Goal: Information Seeking & Learning: Check status

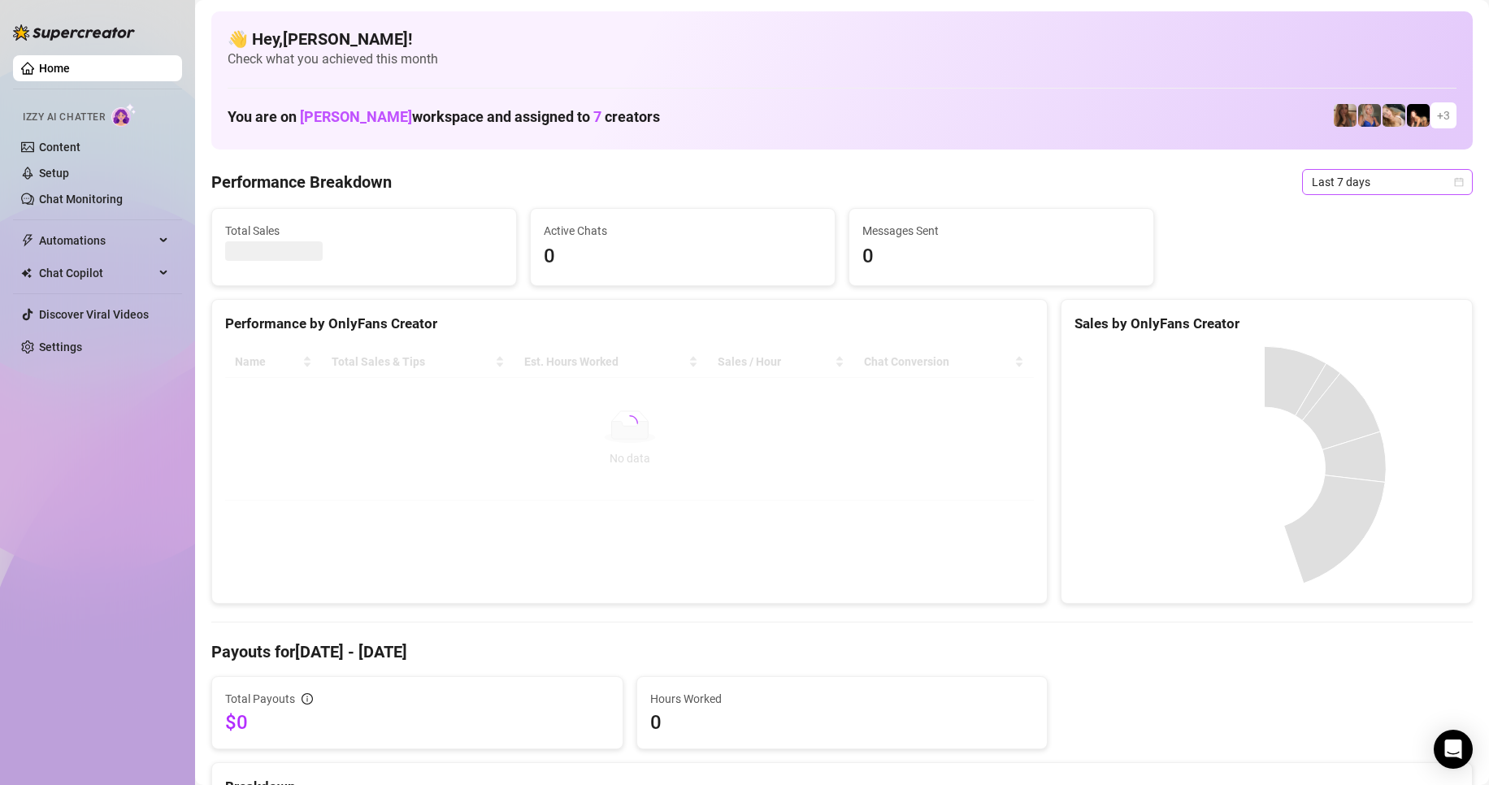
click at [1363, 184] on span "Last 7 days" at bounding box center [1387, 182] width 151 height 24
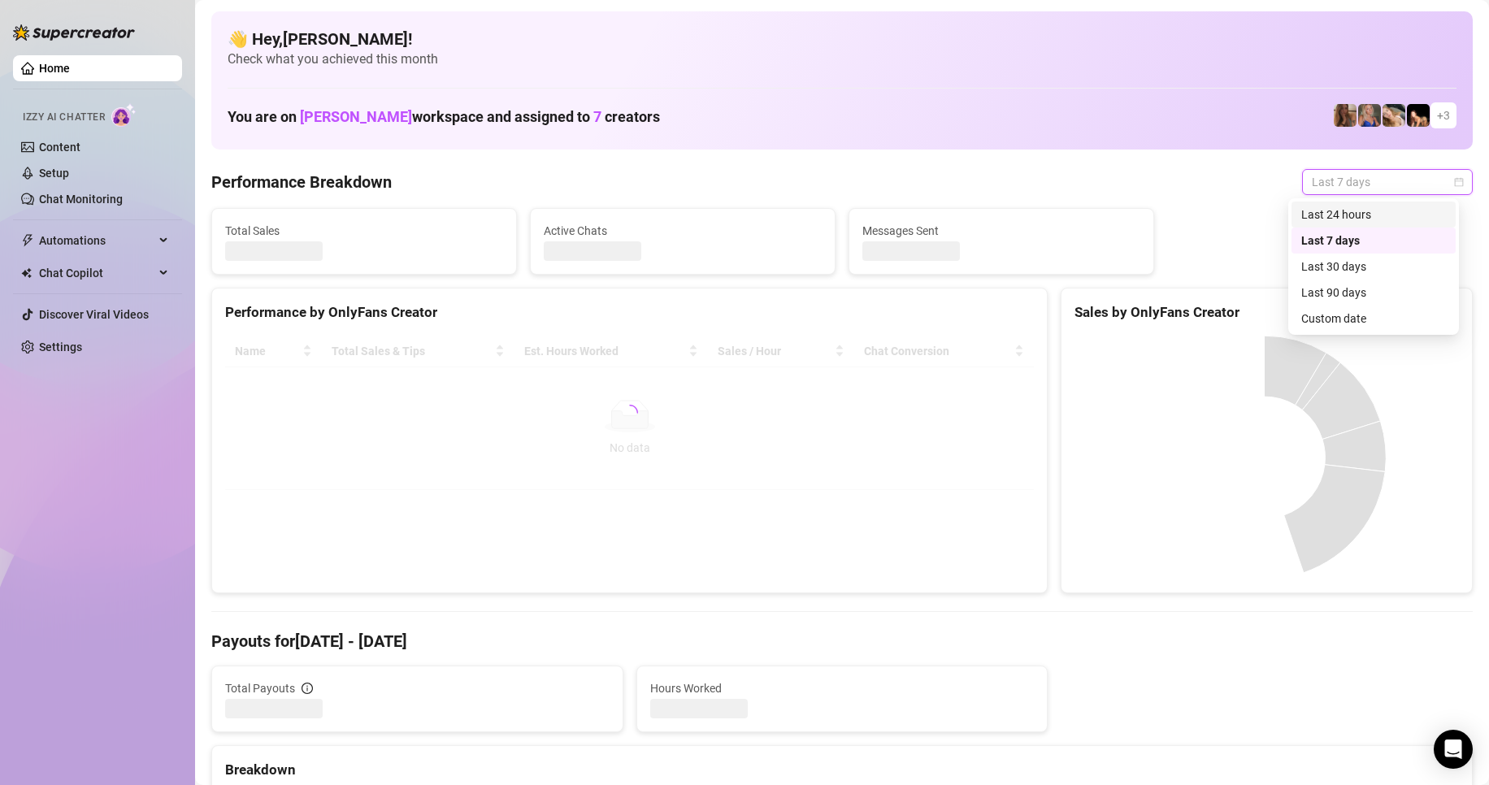
click at [1353, 217] on div "Last 24 hours" at bounding box center [1374, 215] width 145 height 18
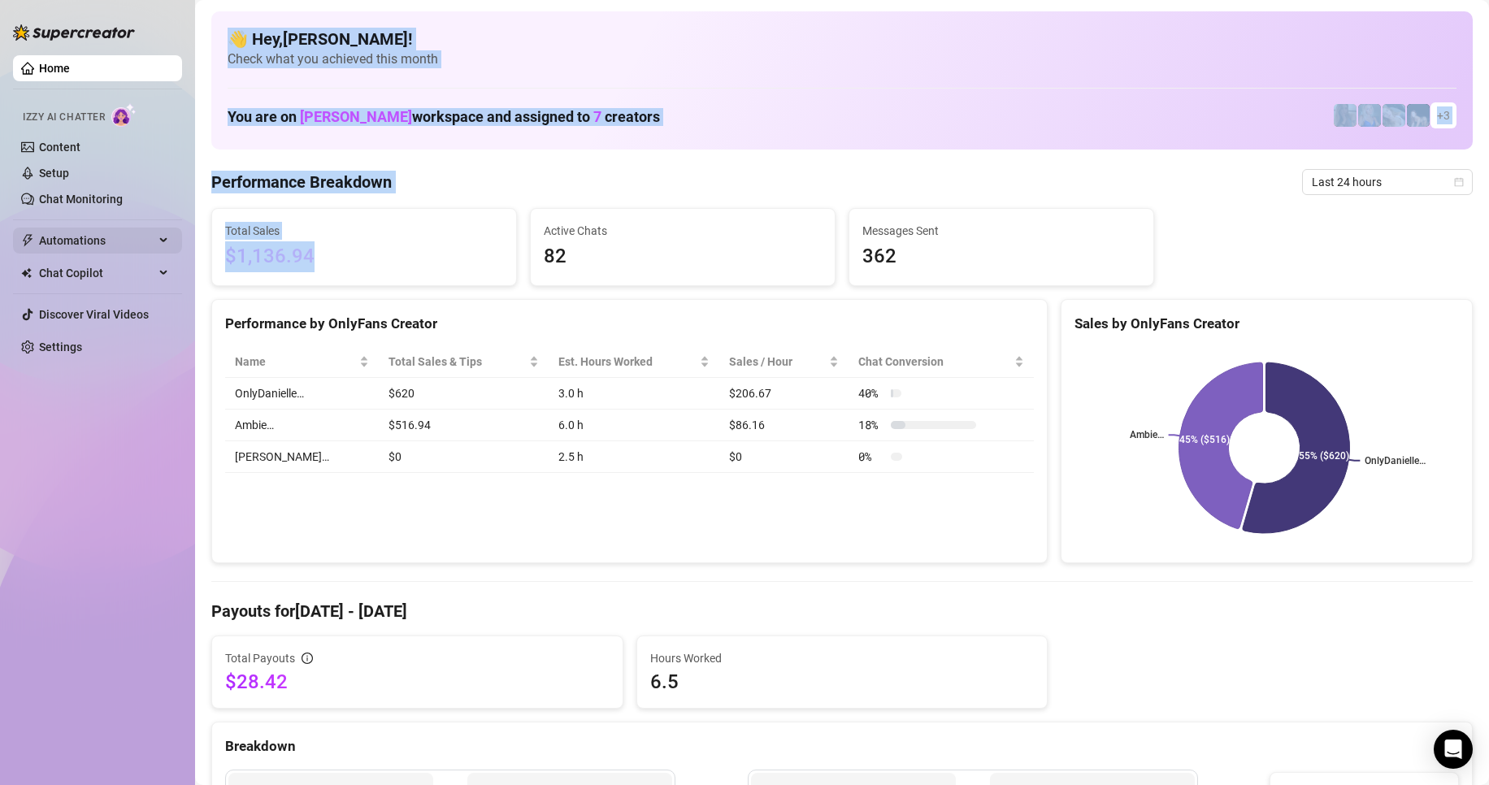
drag, startPoint x: 354, startPoint y: 257, endPoint x: 177, endPoint y: 246, distance: 176.7
click at [177, 246] on div "Home Izzy AI Chatter Content Setup Chat Monitoring Automations Chat Copilot Dis…" at bounding box center [744, 392] width 1489 height 785
click at [354, 266] on span "$1,136.94" at bounding box center [364, 256] width 278 height 31
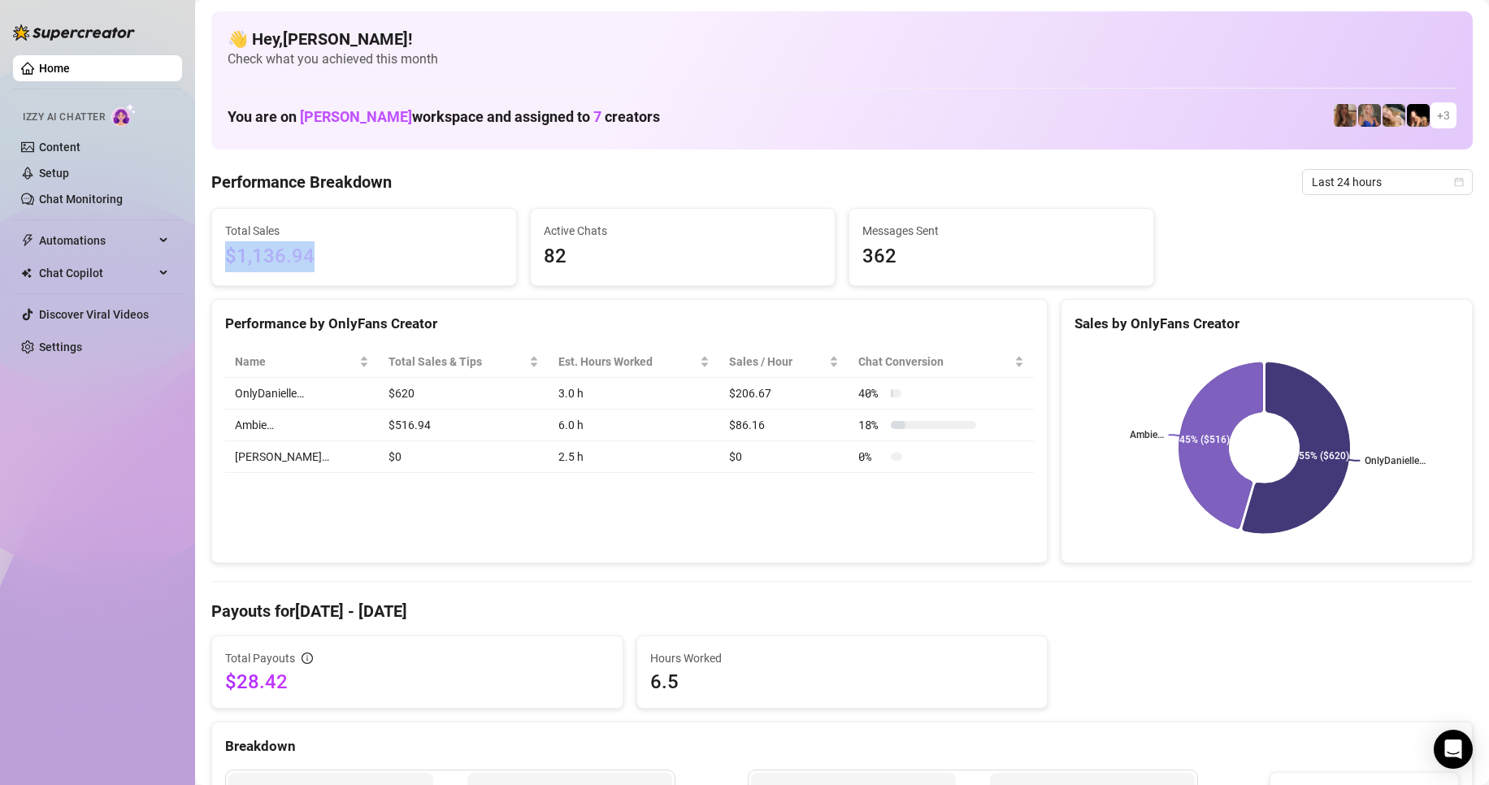
drag, startPoint x: 251, startPoint y: 262, endPoint x: 224, endPoint y: 262, distance: 26.8
click at [224, 262] on div "Total Sales $1,136.94" at bounding box center [364, 247] width 304 height 76
copy span "$1,136.94"
click at [1293, 485] on icon at bounding box center [1297, 448] width 108 height 172
drag, startPoint x: 637, startPoint y: 269, endPoint x: 548, endPoint y: 259, distance: 89.2
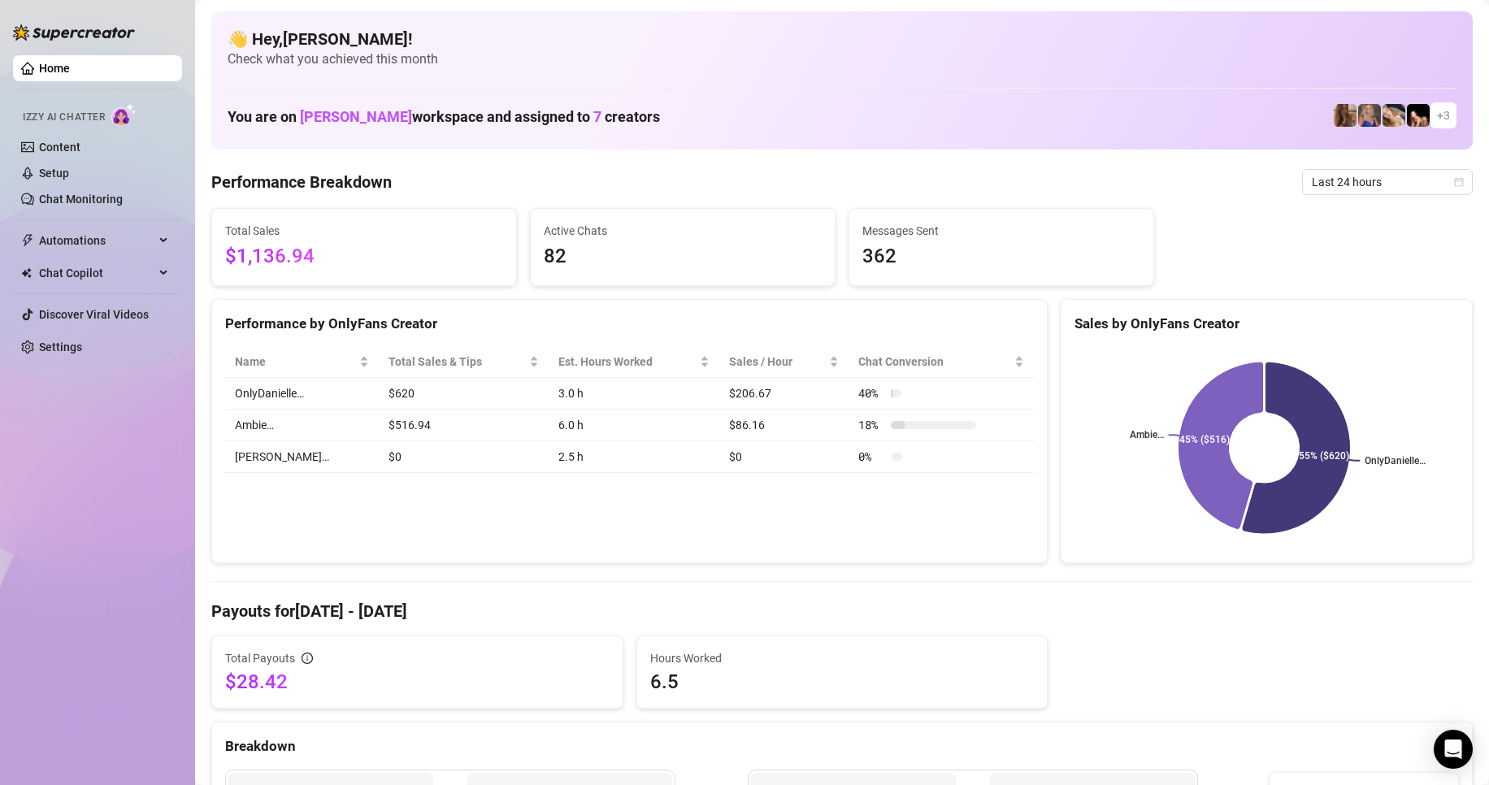
click at [629, 269] on span "82" at bounding box center [683, 256] width 278 height 31
drag, startPoint x: 569, startPoint y: 258, endPoint x: 506, endPoint y: 252, distance: 63.7
click at [506, 252] on div "Total Sales $1,136.94 Active Chats 82 Messages Sent 362" at bounding box center [842, 247] width 1275 height 78
click at [651, 272] on div "Active Chats 82" at bounding box center [683, 247] width 304 height 76
drag, startPoint x: 926, startPoint y: 263, endPoint x: 818, endPoint y: 262, distance: 108.1
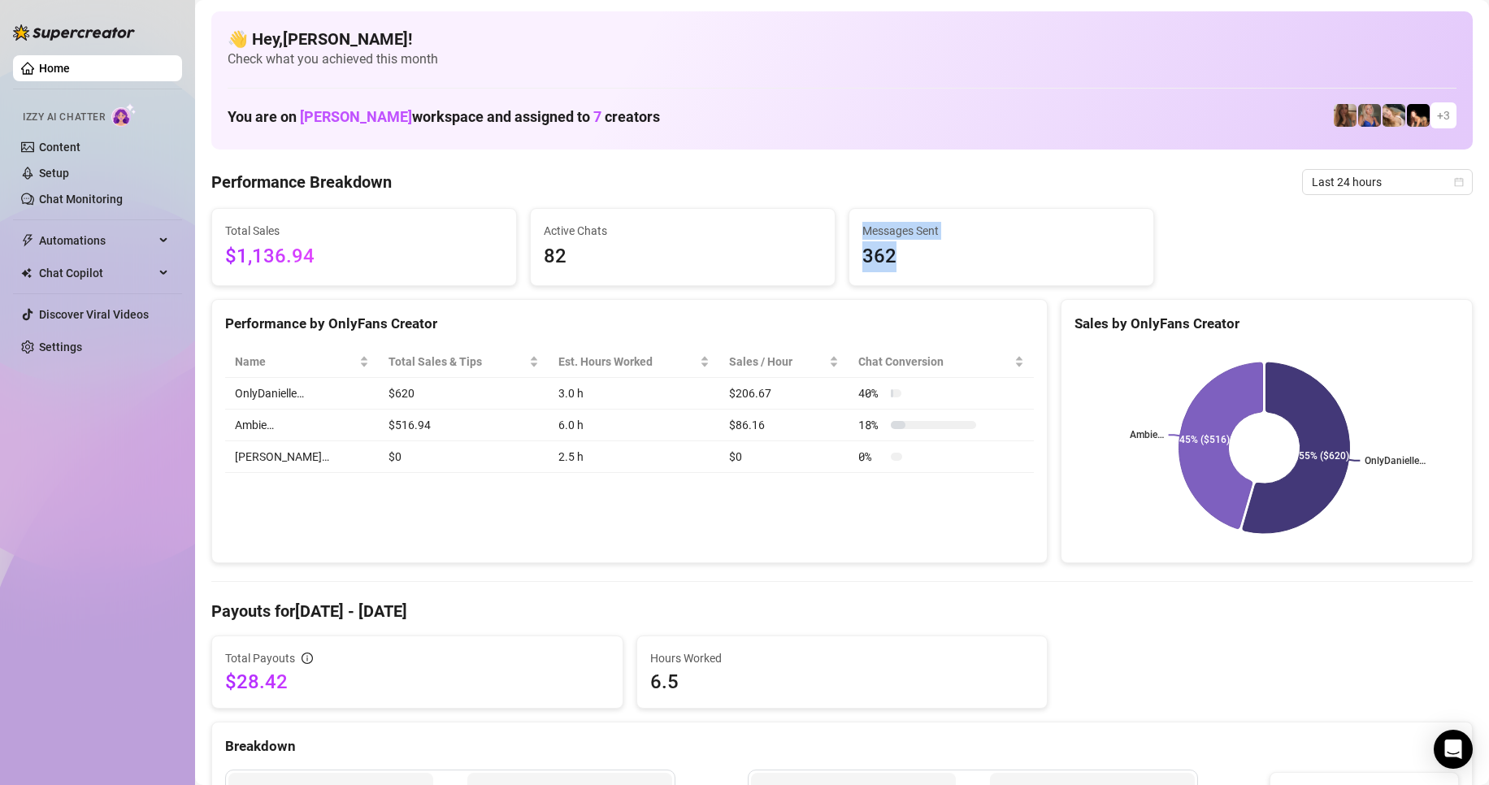
click at [818, 262] on div "Total Sales $1,136.94 Active Chats 82 Messages Sent 362" at bounding box center [842, 247] width 1275 height 78
click at [1370, 173] on span "Last 24 hours" at bounding box center [1387, 182] width 151 height 24
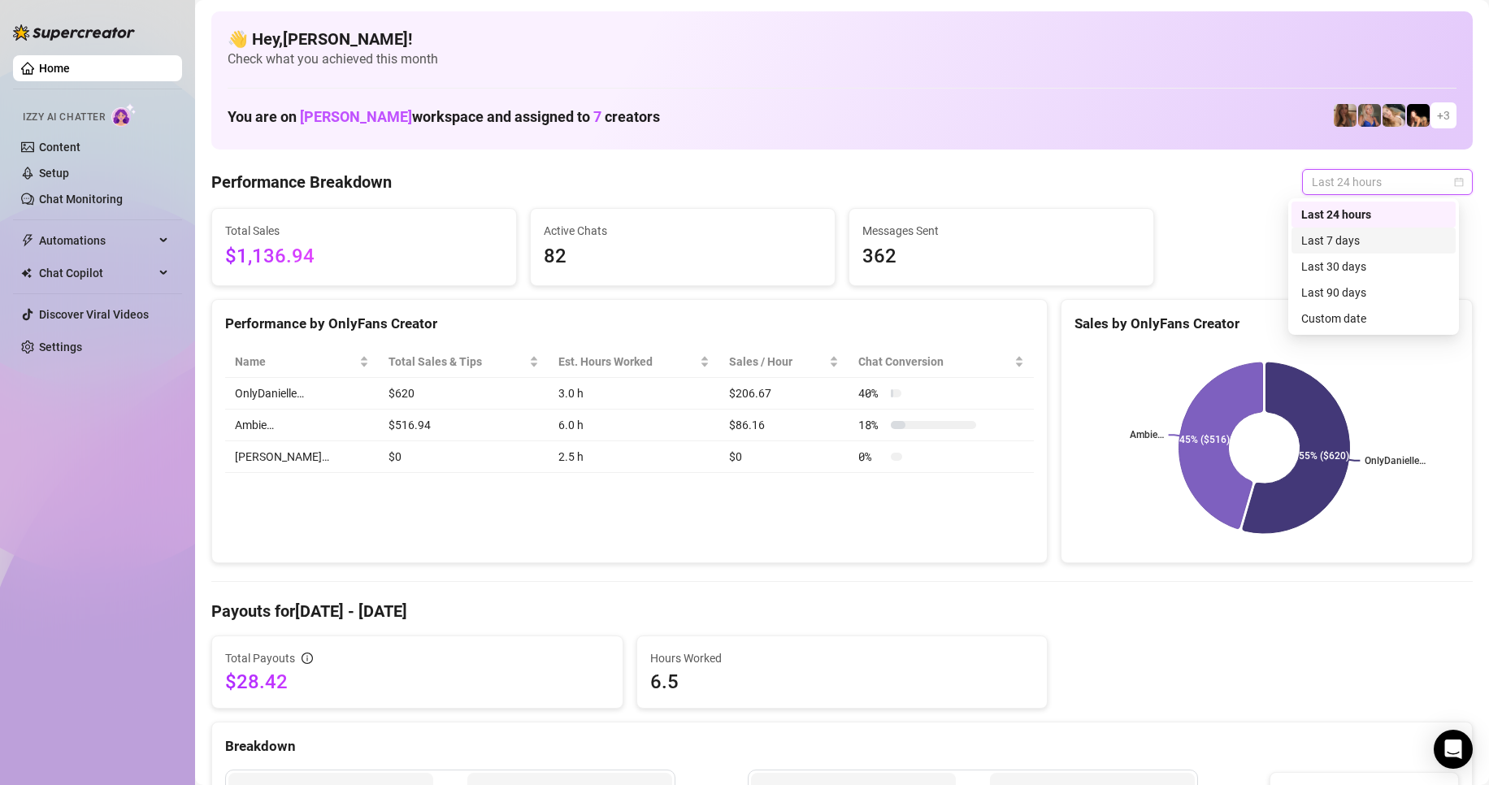
click at [1340, 241] on div "Last 7 days" at bounding box center [1374, 241] width 145 height 18
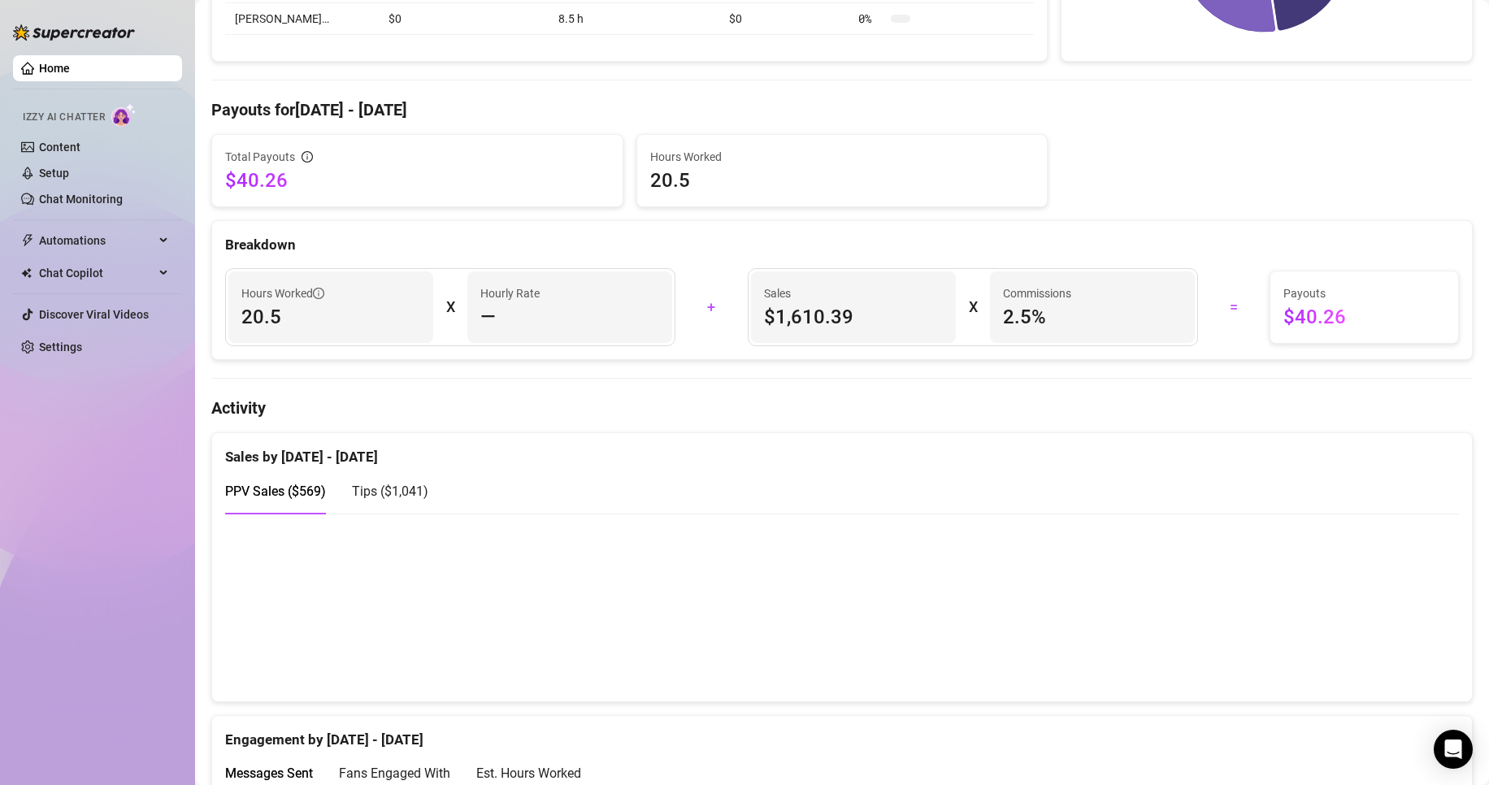
scroll to position [732, 0]
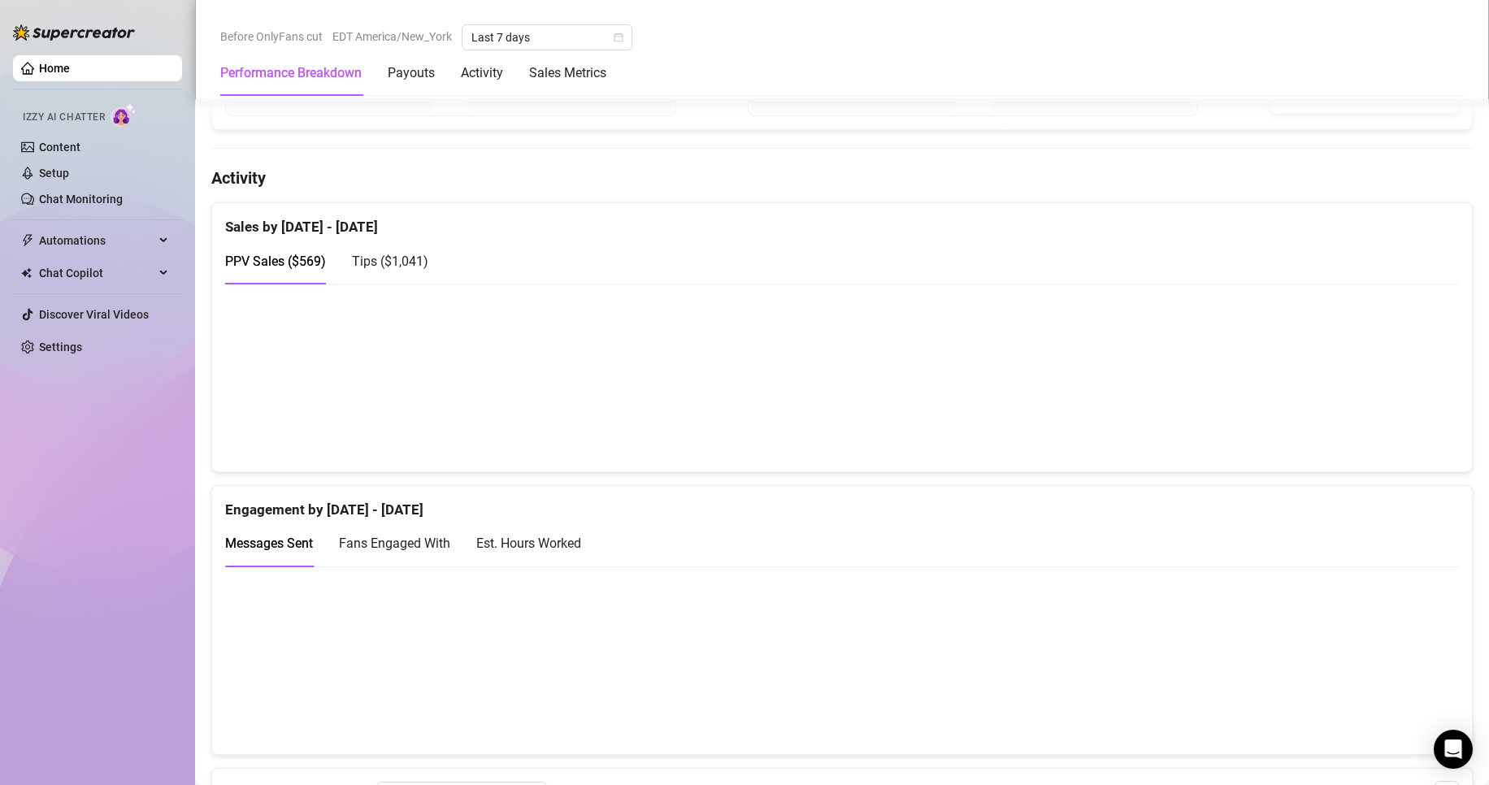
click at [1222, 375] on canvas at bounding box center [835, 377] width 1220 height 163
click at [1213, 380] on canvas at bounding box center [835, 377] width 1220 height 163
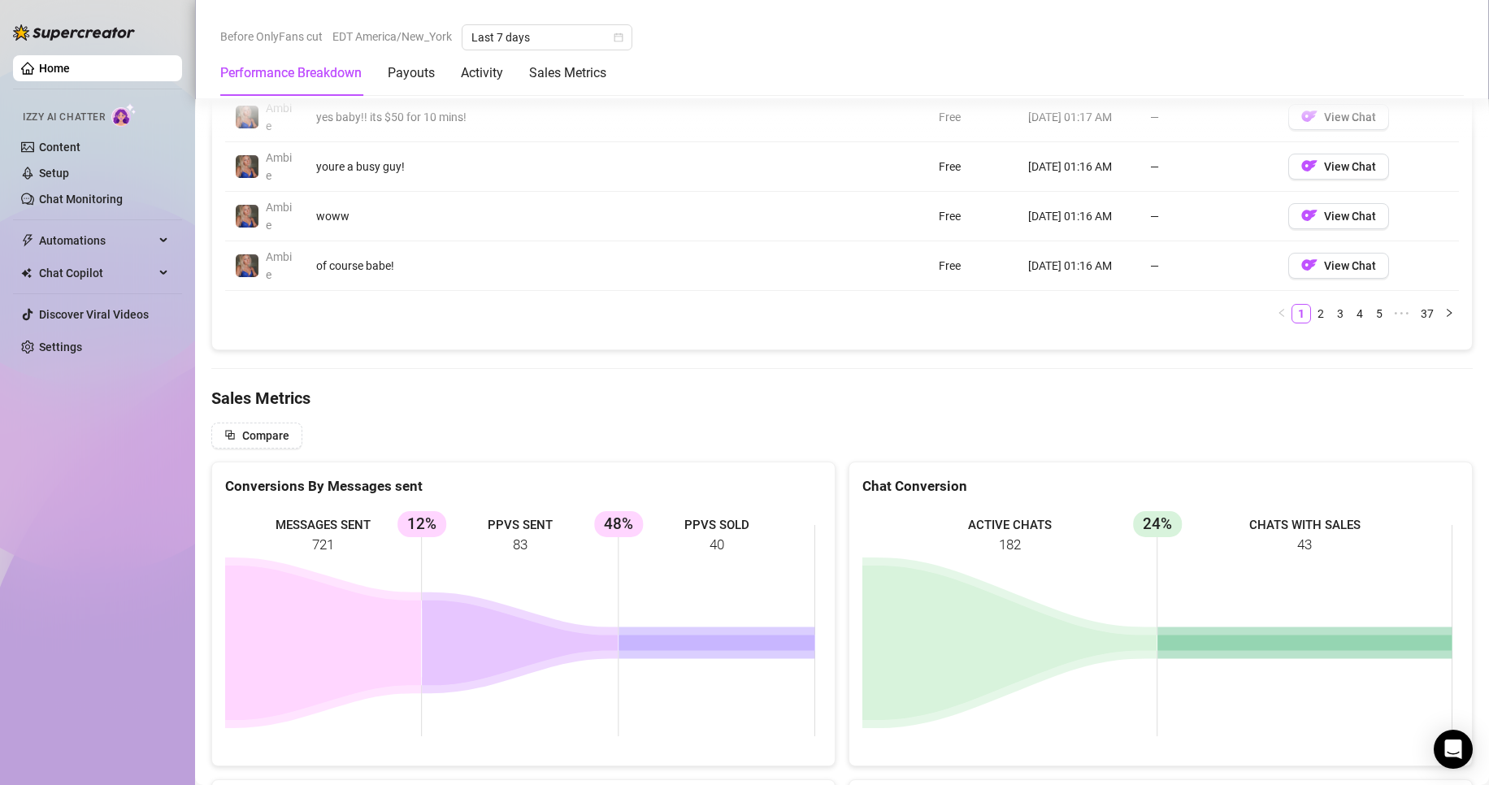
scroll to position [1951, 0]
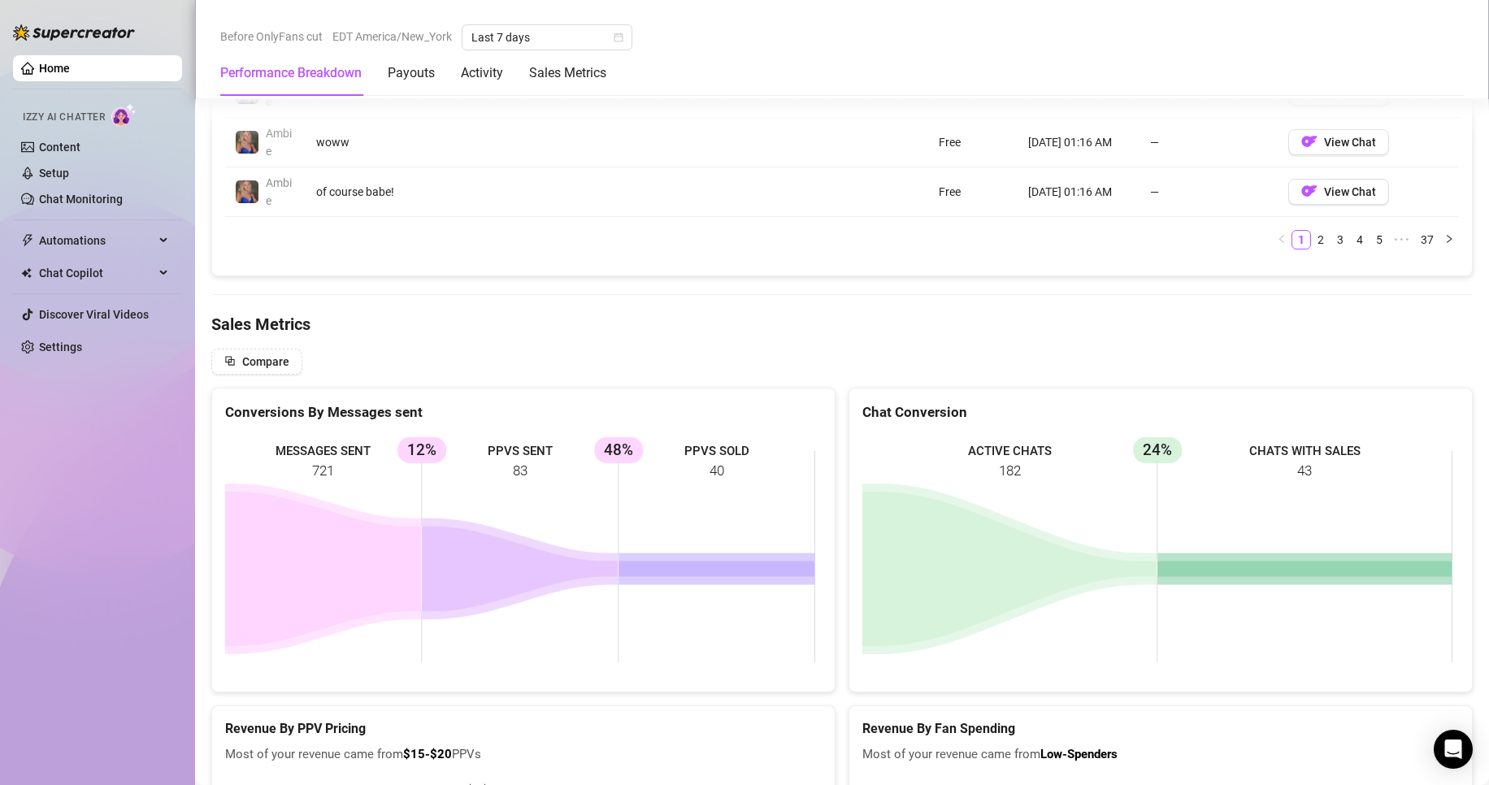
drag, startPoint x: 1148, startPoint y: 445, endPoint x: 1019, endPoint y: 502, distance: 141.2
click at [1136, 450] on rect at bounding box center [1158, 557] width 590 height 244
drag, startPoint x: 995, startPoint y: 499, endPoint x: 696, endPoint y: 489, distance: 299.4
click at [977, 498] on rect at bounding box center [1158, 557] width 590 height 244
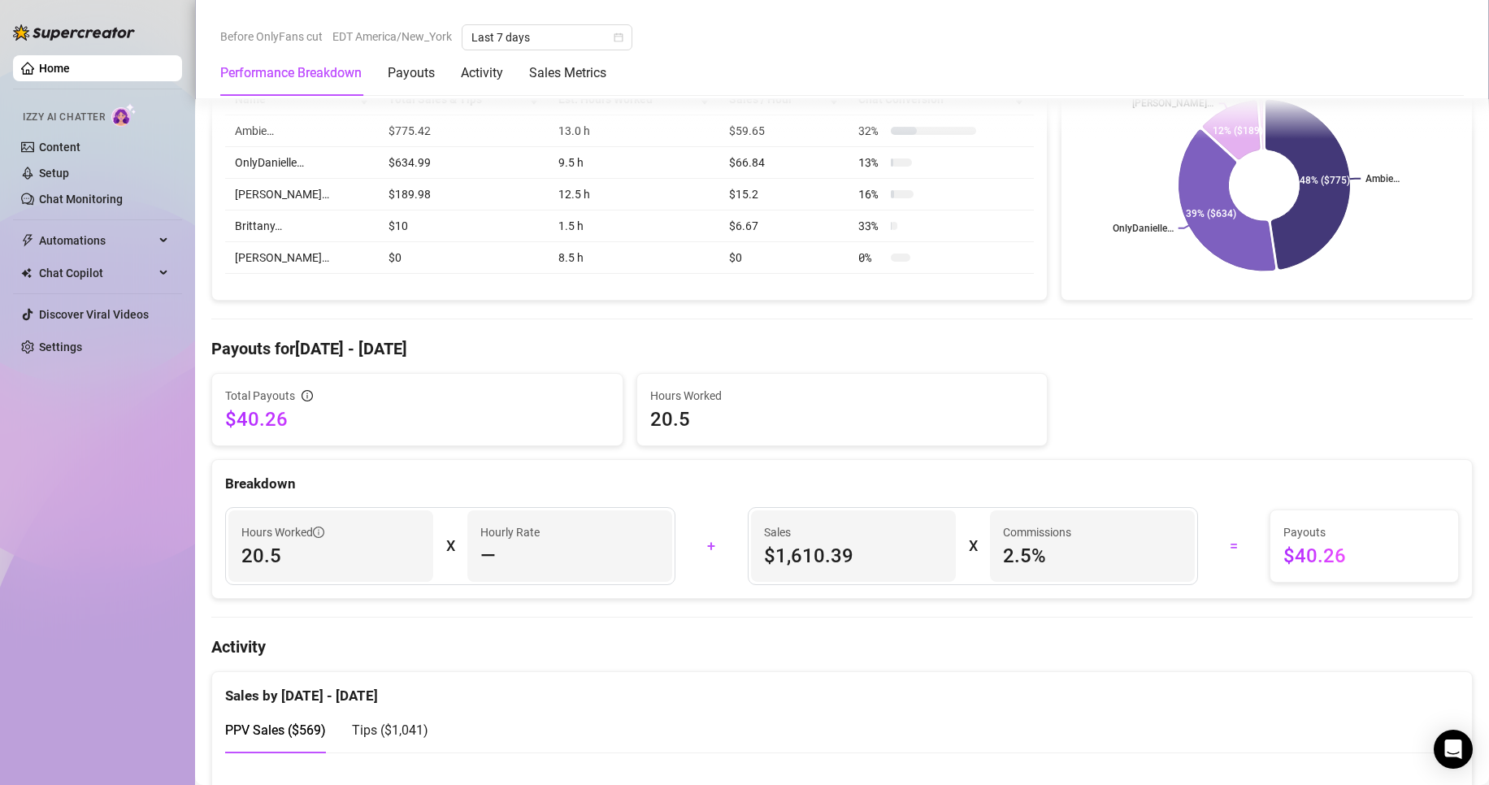
scroll to position [0, 0]
